Goal: Use online tool/utility: Utilize a website feature to perform a specific function

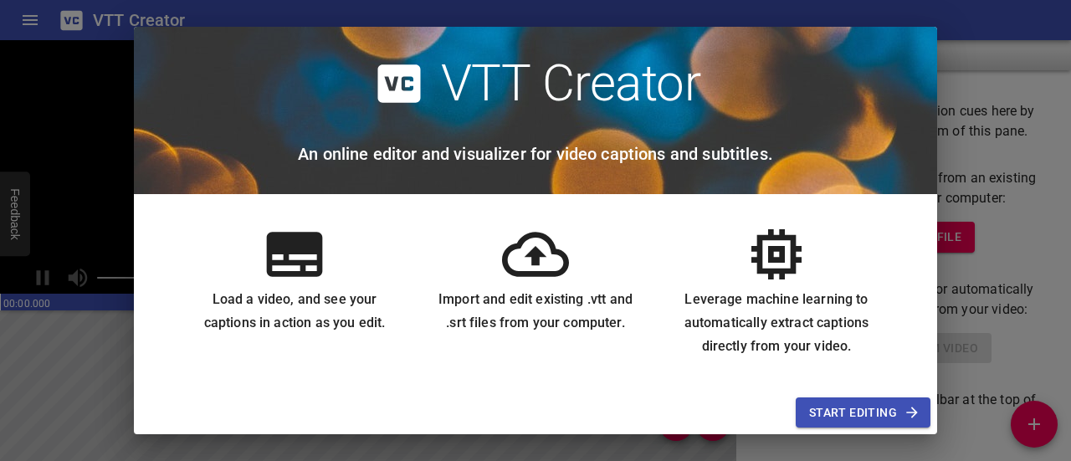
click at [859, 402] on span "Start Editing" at bounding box center [863, 412] width 108 height 21
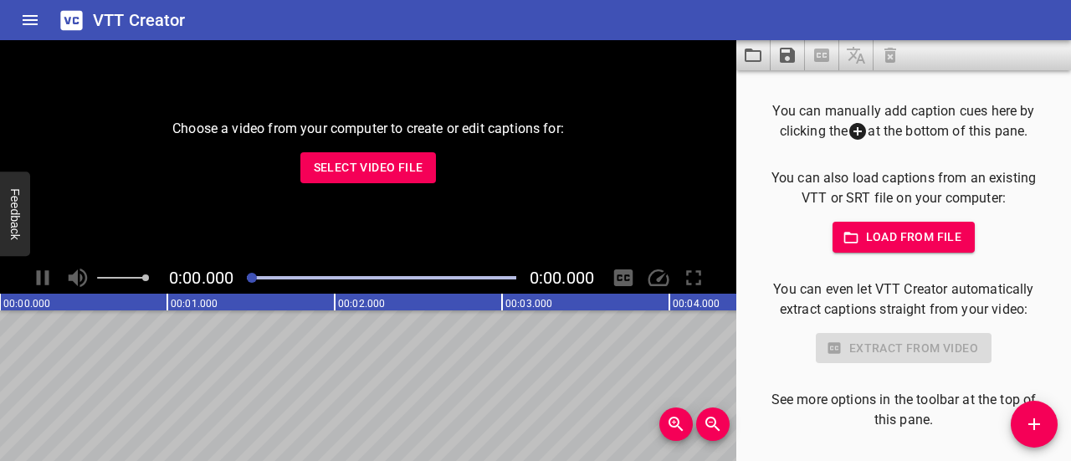
click at [905, 249] on button "Load from file" at bounding box center [904, 237] width 143 height 31
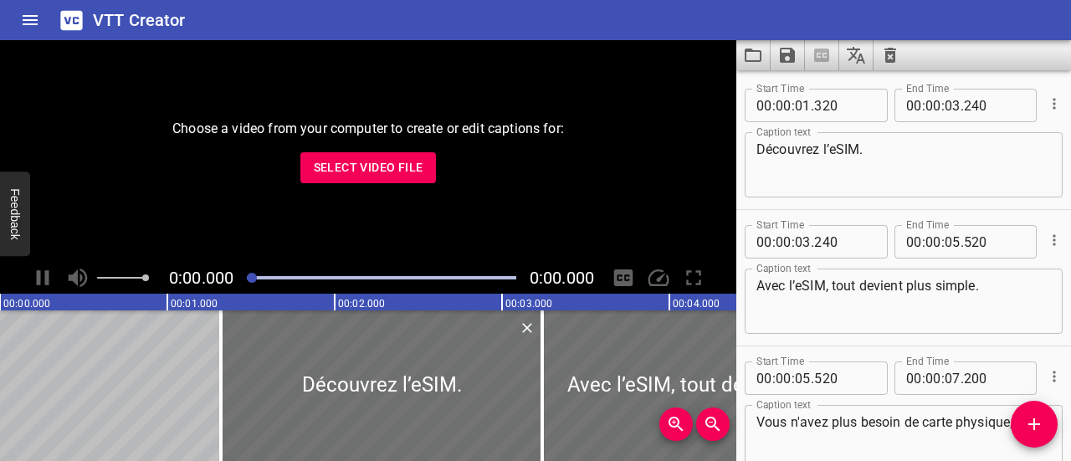
type textarea "L’eSIM, la SIM nouvelle génération, déjà disponible avec tous les forfaits SFR."
click at [351, 178] on button "Select Video File" at bounding box center [368, 167] width 136 height 31
type textarea "Découvrez l’eSIM."
type textarea "Avec l’eSIM, tout devient plus simple."
type textarea "Vous n'avez plus besoin de carte physique,"
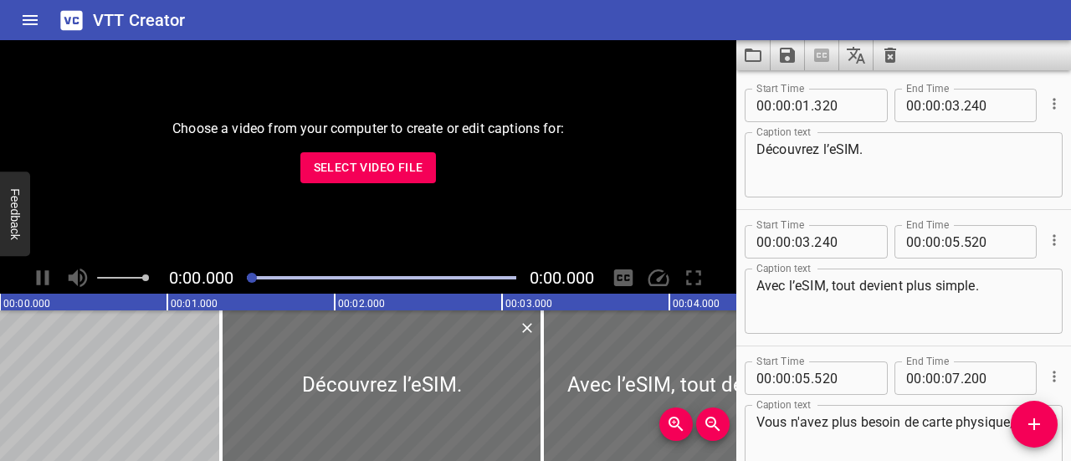
type textarea "tout se fait directement depuis votre mobile."
type textarea "Flexible, elle s'adapte à vos besoins."
type textarea "Vous pouvez utiliser deux lignes en simultané, par exemple,"
type textarea "pour gérer votre vie personnelle et professionnelle."
type textarea "L'activation est rapide."
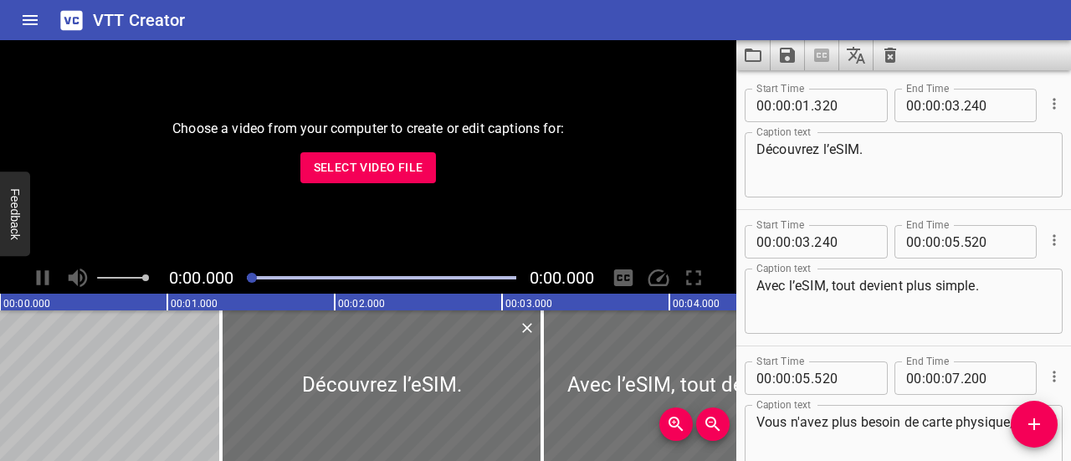
type textarea "Avec votre téléphone compatible eSIM,"
type textarea "activez votre forfait immédiatement, sans attendre la livraison de la carte SIM."
type textarea "C'est aussi plus sécurisé :"
type textarea "en cas de perte ou de vol, il est impossible d'extraire une carte."
type textarea "Et surtout, c'est plus écologique :"
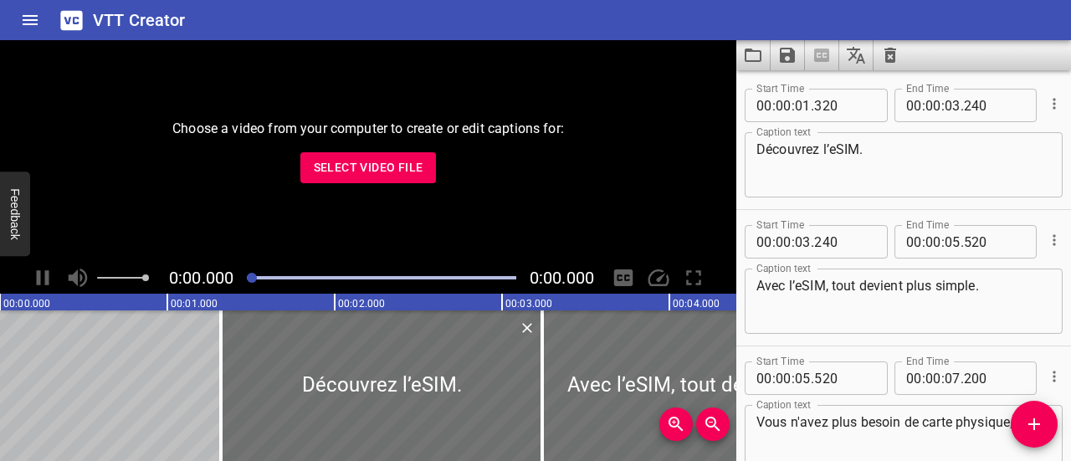
type textarea "moins de plastique,"
type textarea "moins de transport,"
type textarea "moins de déchets."
type textarea "L’eSIM, la SIM nouvelle génération, déjà disponible avec tous les forfaits SFR."
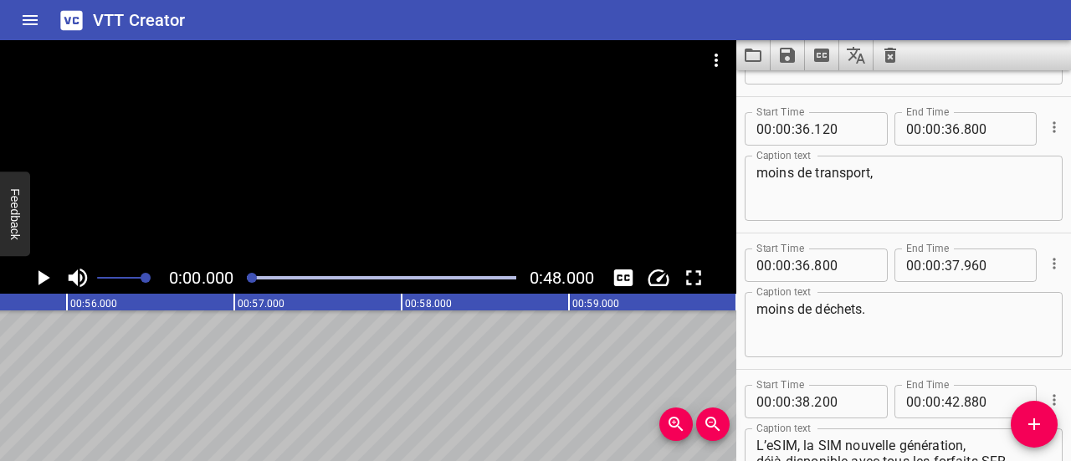
scroll to position [2007, 0]
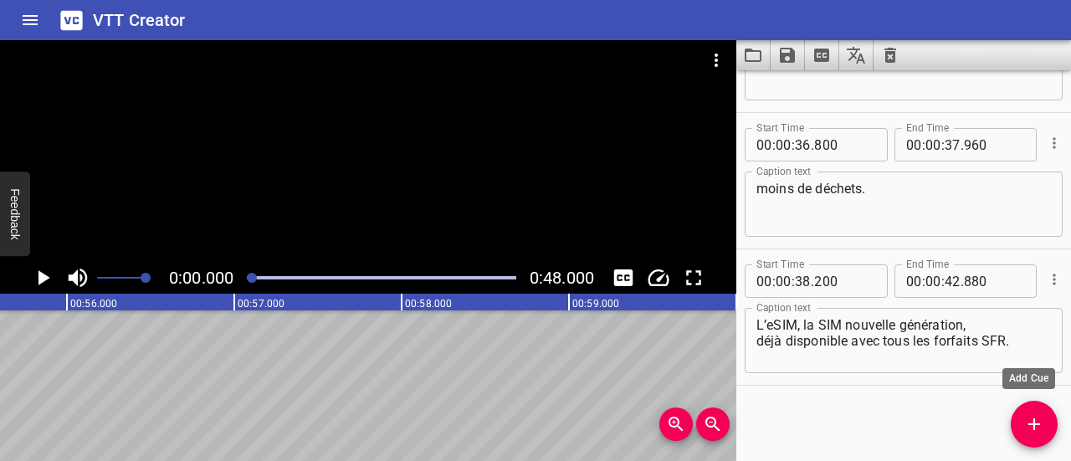
click at [1048, 424] on span "Add Cue" at bounding box center [1034, 424] width 47 height 20
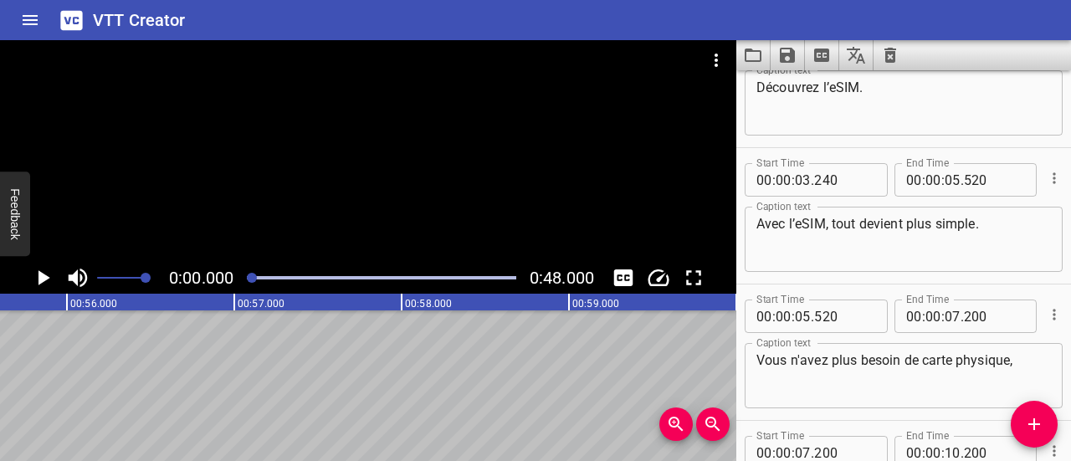
scroll to position [0, 0]
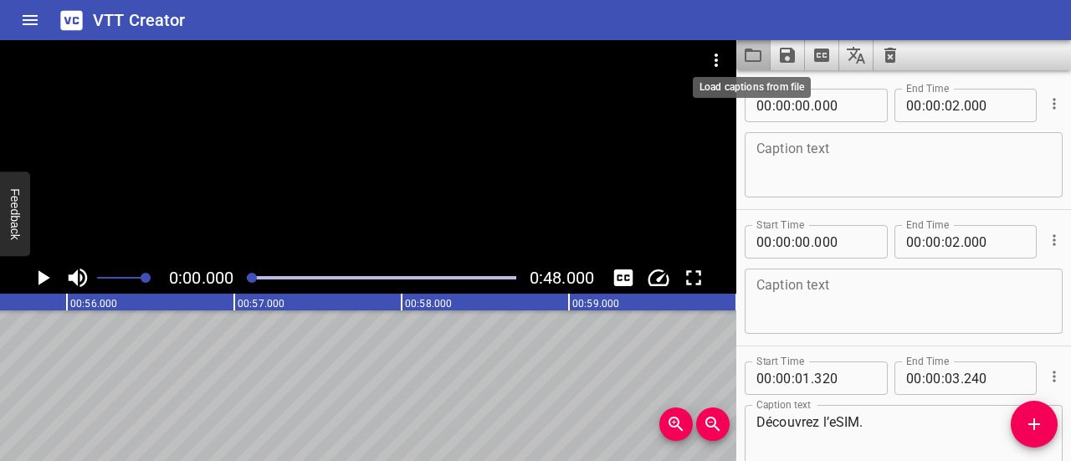
click at [751, 59] on icon "Load captions from file" at bounding box center [753, 55] width 20 height 20
click at [42, 274] on icon "Play/Pause" at bounding box center [44, 277] width 12 height 15
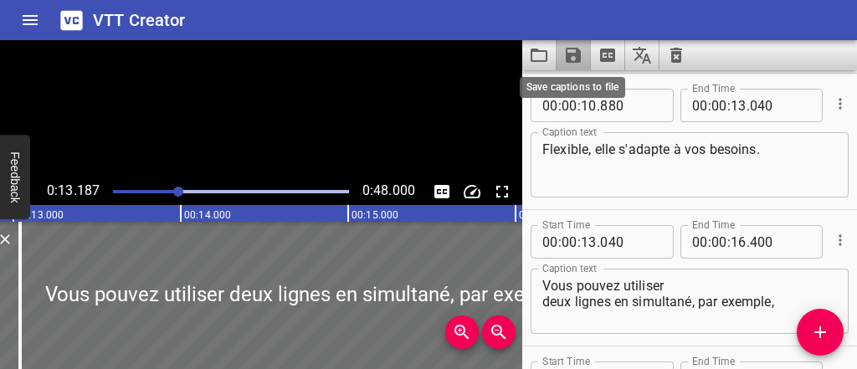
click at [576, 47] on icon "Save captions to file" at bounding box center [573, 55] width 20 height 20
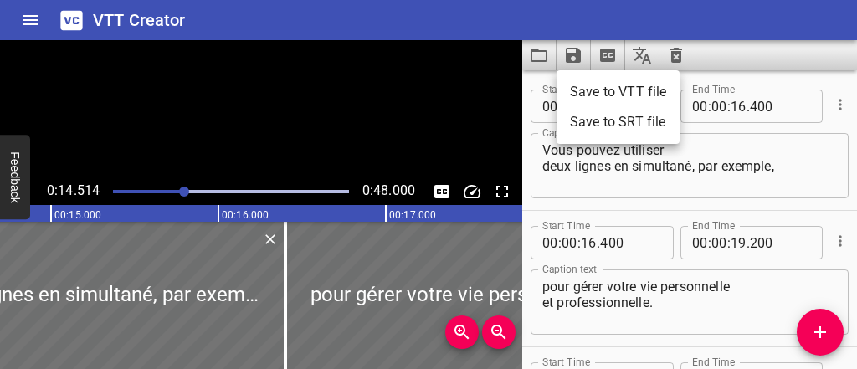
click at [619, 92] on li "Save to VTT file" at bounding box center [617, 92] width 123 height 30
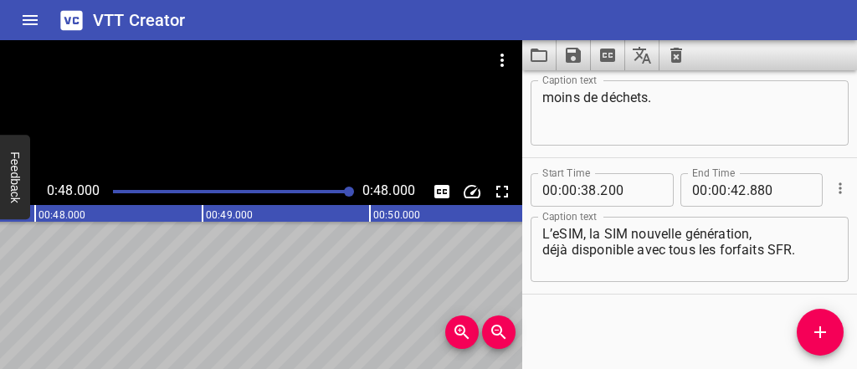
scroll to position [0, 8033]
